Goal: Task Accomplishment & Management: Manage account settings

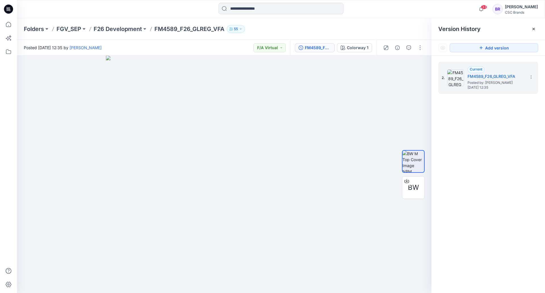
drag, startPoint x: 0, startPoint y: 0, endPoint x: 9, endPoint y: 7, distance: 11.9
click at [9, 7] on icon at bounding box center [8, 9] width 9 height 9
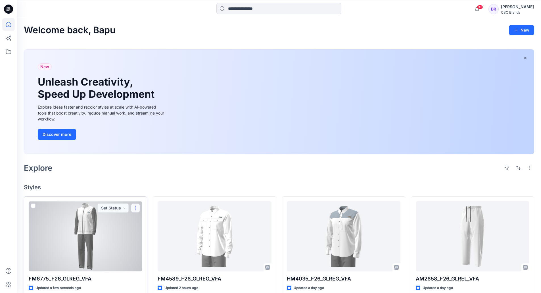
click at [135, 206] on button "button" at bounding box center [135, 207] width 9 height 9
click at [149, 218] on p "Edit" at bounding box center [145, 221] width 7 height 6
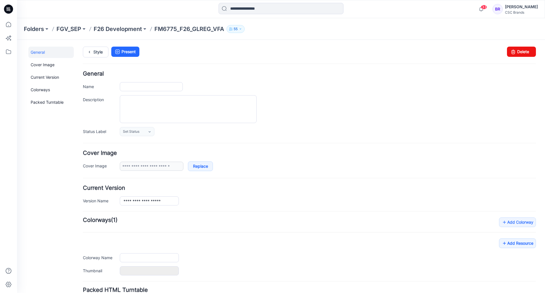
type input "**********"
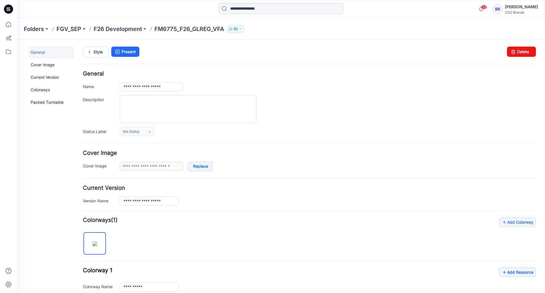
scroll to position [170, 0]
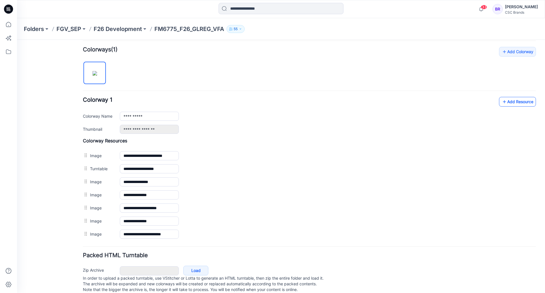
click at [513, 101] on link "Add Resource" at bounding box center [517, 102] width 37 height 10
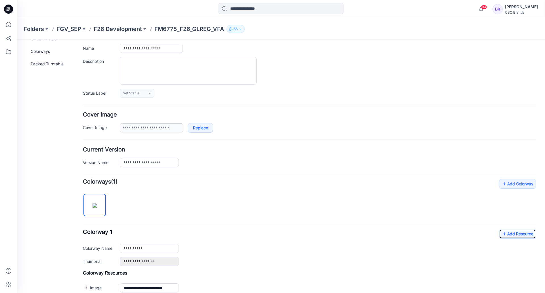
scroll to position [28, 0]
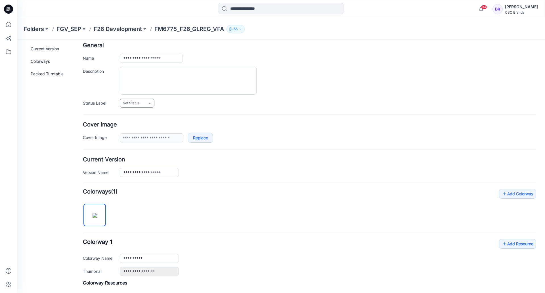
click at [141, 104] on link "Set Status" at bounding box center [137, 103] width 35 height 9
click at [141, 165] on link "F/A Virtual" at bounding box center [142, 165] width 43 height 12
click at [300, 74] on div at bounding box center [328, 81] width 416 height 28
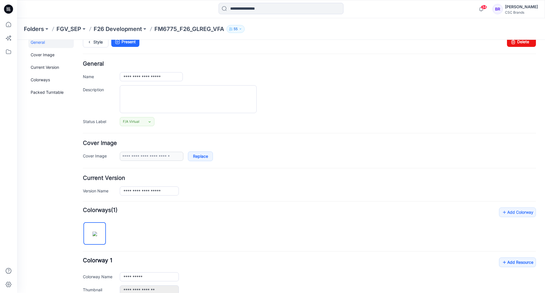
scroll to position [0, 0]
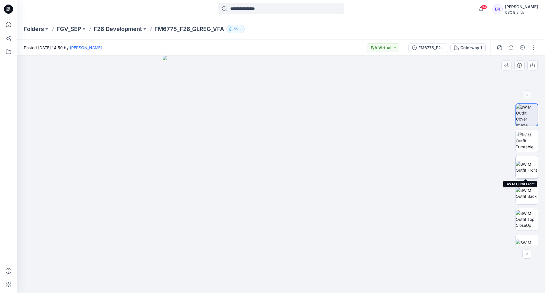
click at [530, 163] on img at bounding box center [527, 167] width 22 height 12
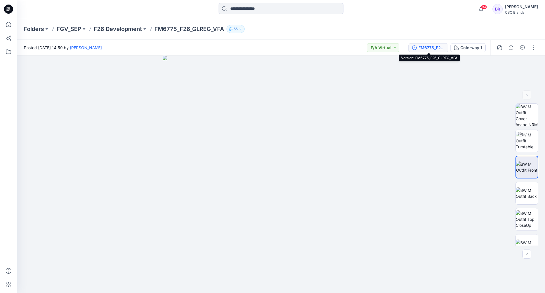
click at [436, 45] on div "FM6775_F26_GLREG_VFA" at bounding box center [432, 48] width 26 height 6
